Goal: Task Accomplishment & Management: Use online tool/utility

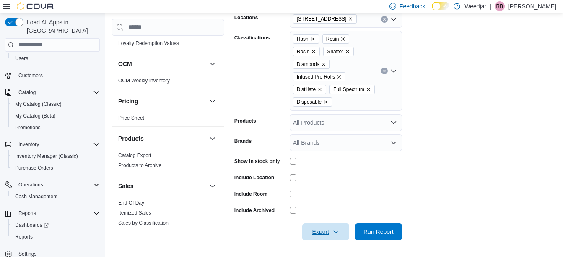
scroll to position [377, 0]
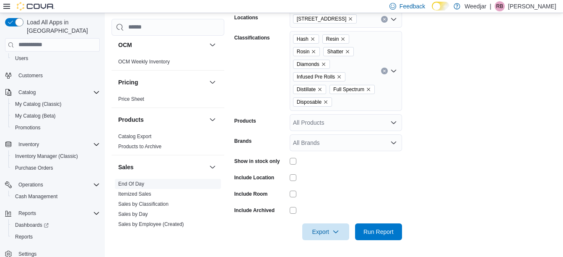
click at [130, 182] on link "End Of Day" at bounding box center [131, 184] width 26 height 6
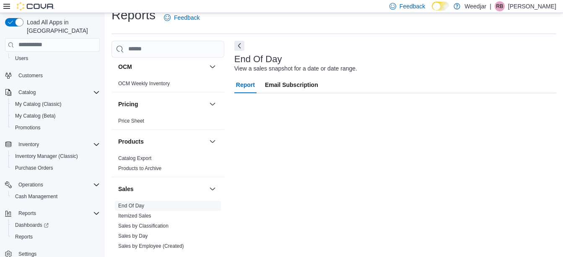
scroll to position [13, 0]
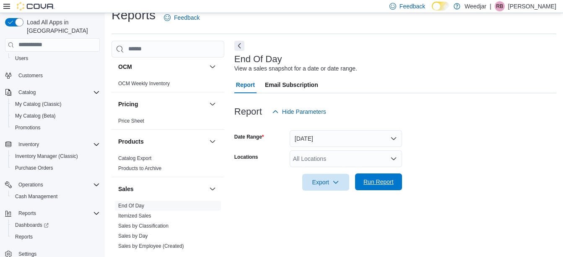
click at [387, 184] on span "Run Report" at bounding box center [378, 181] width 30 height 8
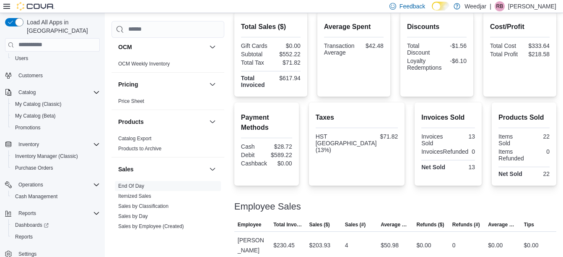
scroll to position [91, 0]
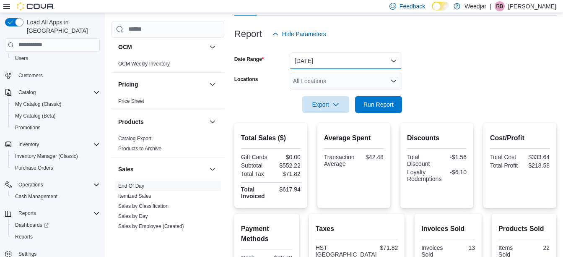
click at [363, 62] on button "[DATE]" at bounding box center [346, 60] width 112 height 17
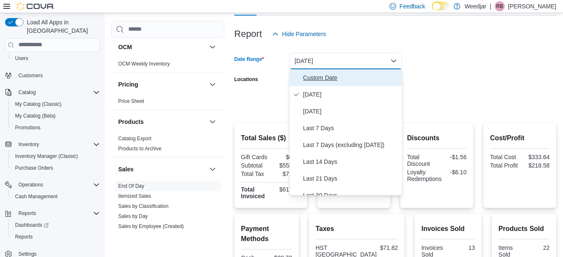
click at [316, 73] on span "Custom Date" at bounding box center [351, 78] width 96 height 10
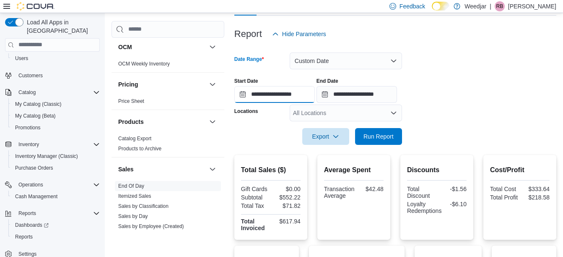
click at [241, 94] on input "**********" at bounding box center [274, 94] width 80 height 17
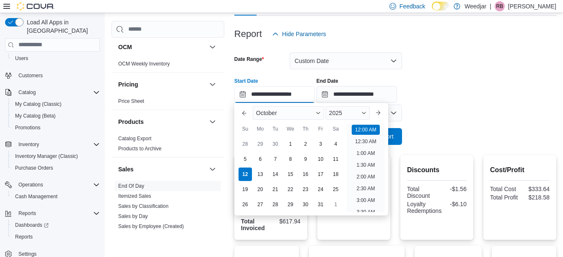
scroll to position [26, 0]
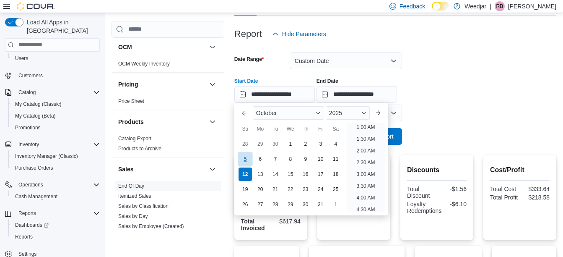
click at [246, 161] on div "5" at bounding box center [245, 158] width 15 height 15
type input "**********"
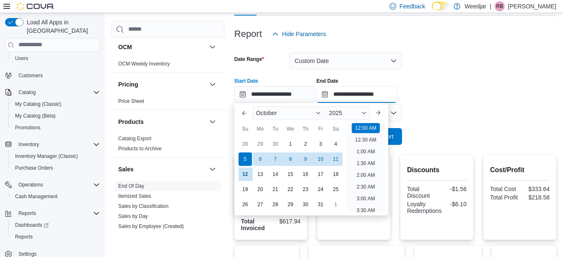
click at [334, 98] on input "**********" at bounding box center [357, 94] width 80 height 17
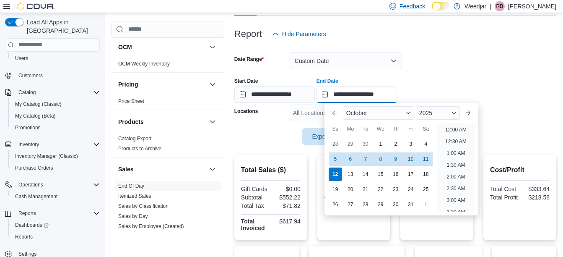
scroll to position [476, 0]
click at [422, 160] on div "11" at bounding box center [425, 158] width 15 height 15
type input "**********"
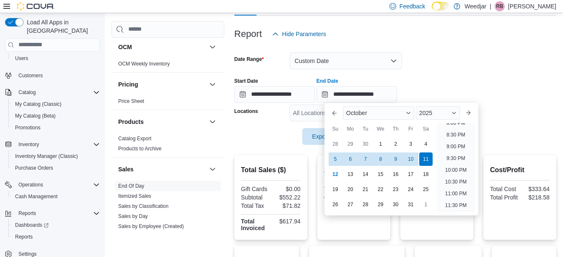
click at [485, 70] on div at bounding box center [395, 70] width 322 height 2
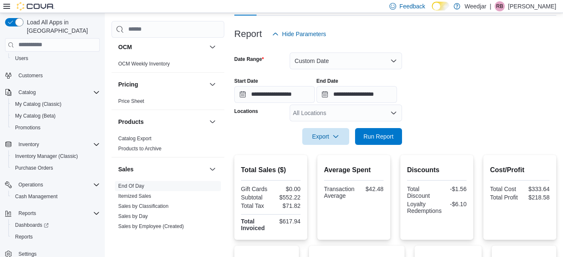
click at [347, 110] on div "All Locations" at bounding box center [346, 112] width 112 height 17
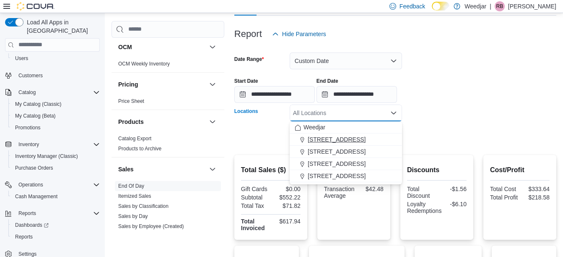
click at [338, 136] on span "[STREET_ADDRESS]" at bounding box center [337, 139] width 58 height 8
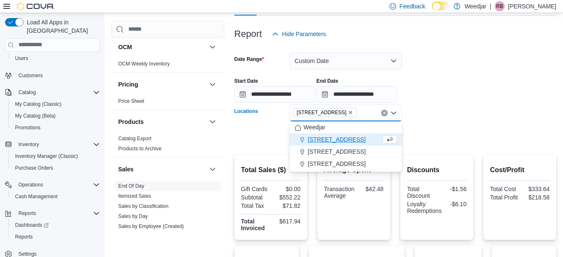
click at [523, 72] on div "**********" at bounding box center [395, 87] width 322 height 32
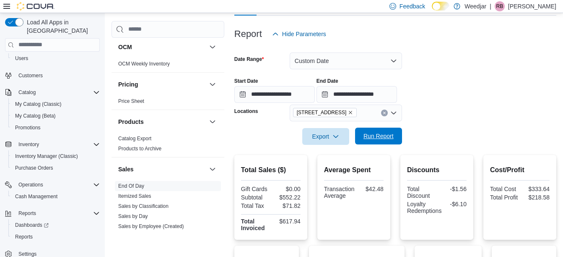
click at [381, 133] on span "Run Report" at bounding box center [378, 136] width 30 height 8
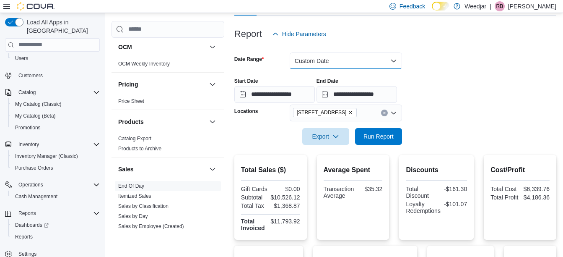
click at [396, 59] on button "Custom Date" at bounding box center [346, 60] width 112 height 17
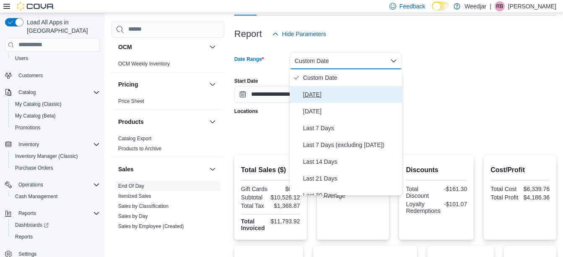
click at [323, 95] on span "[DATE]" at bounding box center [351, 94] width 96 height 10
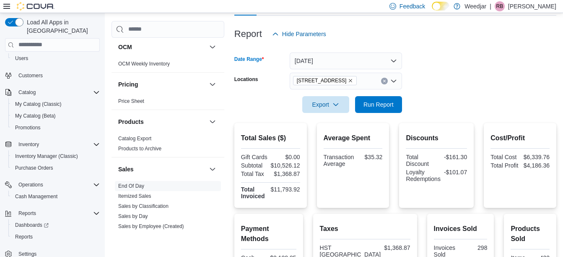
drag, startPoint x: 498, startPoint y: 68, endPoint x: 482, endPoint y: 78, distance: 19.0
click at [495, 72] on form "Date Range [DATE] Locations [STREET_ADDRESS] Export Run Report" at bounding box center [395, 77] width 322 height 70
click at [384, 80] on icon "Clear input" at bounding box center [384, 81] width 2 height 2
click at [536, 78] on form "Date Range [DATE] Locations All Locations Export Run Report" at bounding box center [395, 77] width 322 height 70
click at [377, 101] on span "Run Report" at bounding box center [378, 104] width 30 height 8
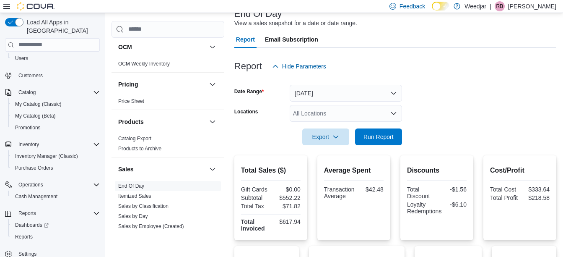
scroll to position [49, 0]
